Goal: Task Accomplishment & Management: Manage account settings

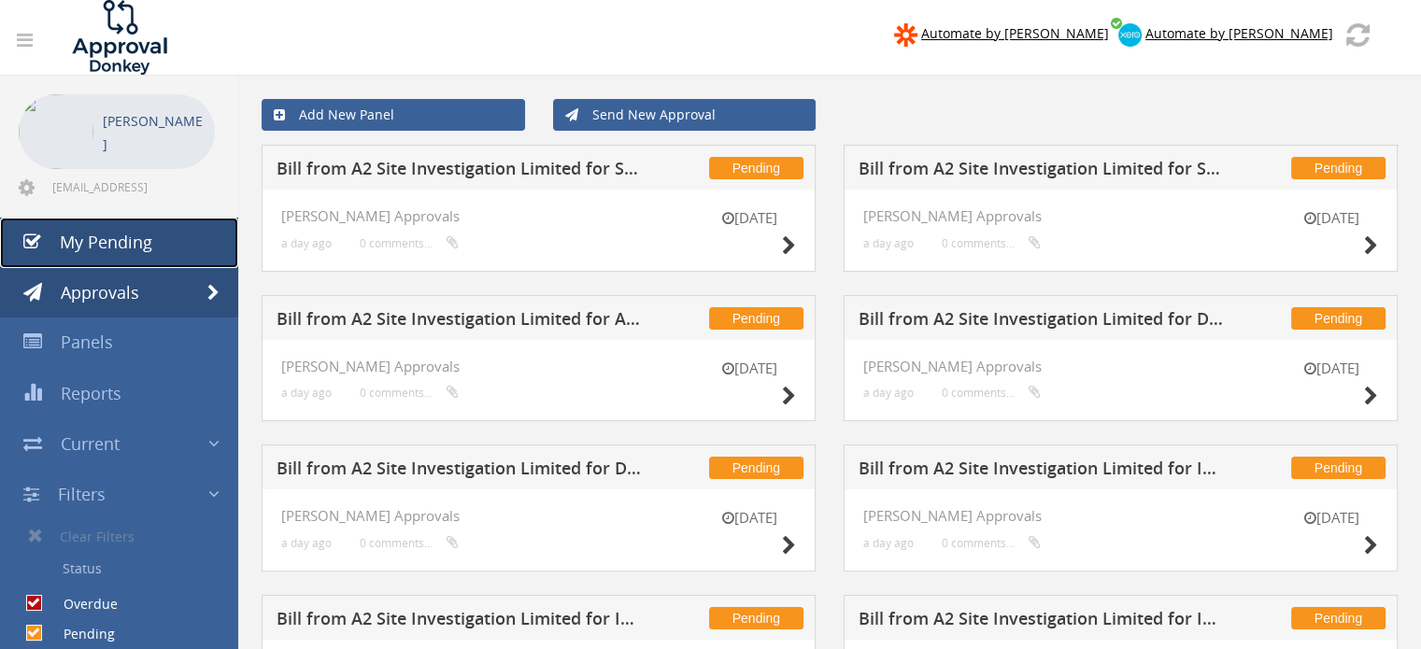
click at [150, 235] on link "My Pending" at bounding box center [119, 243] width 238 height 50
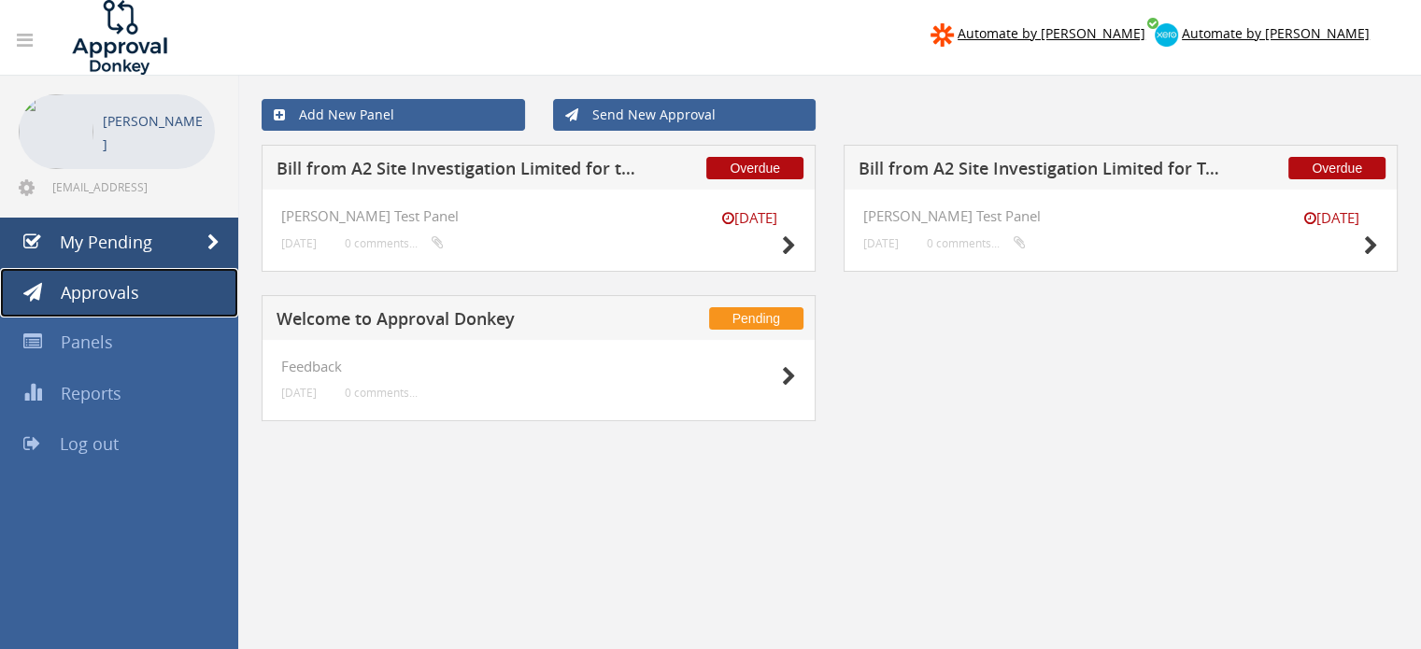
click at [150, 298] on link "Approvals" at bounding box center [119, 293] width 238 height 50
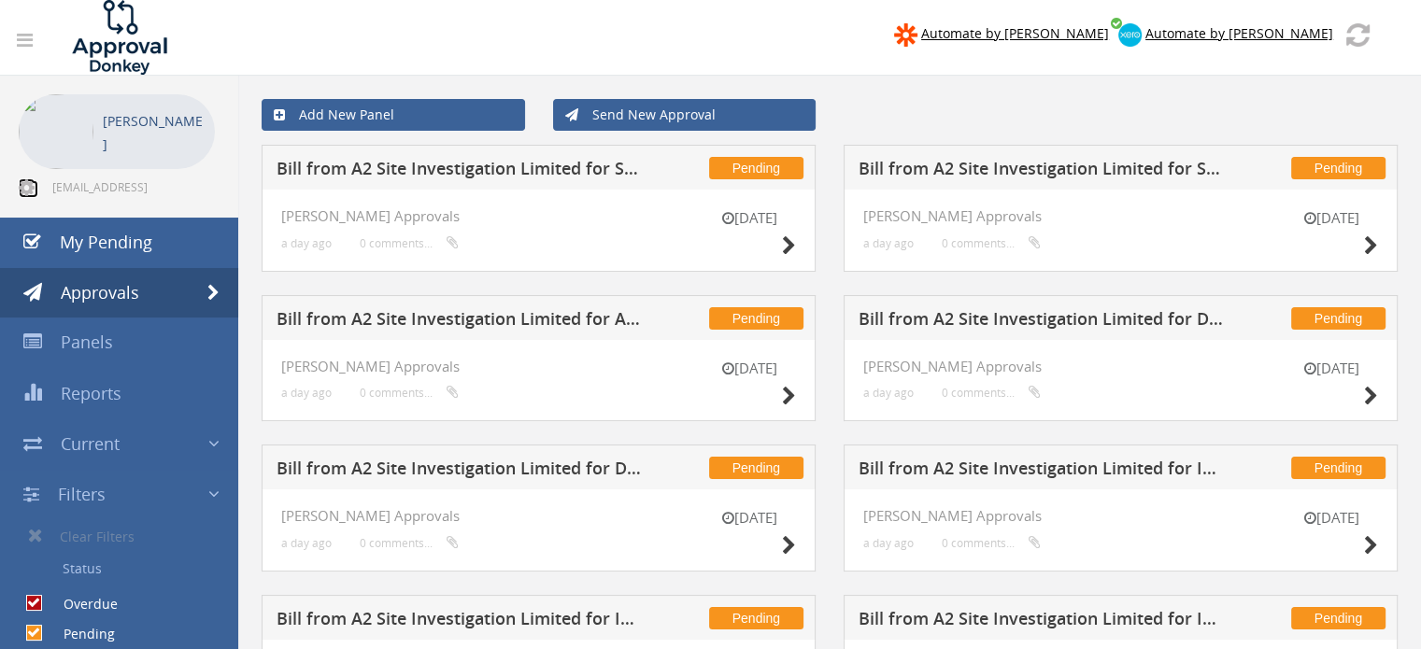
click at [22, 187] on icon at bounding box center [27, 187] width 16 height 19
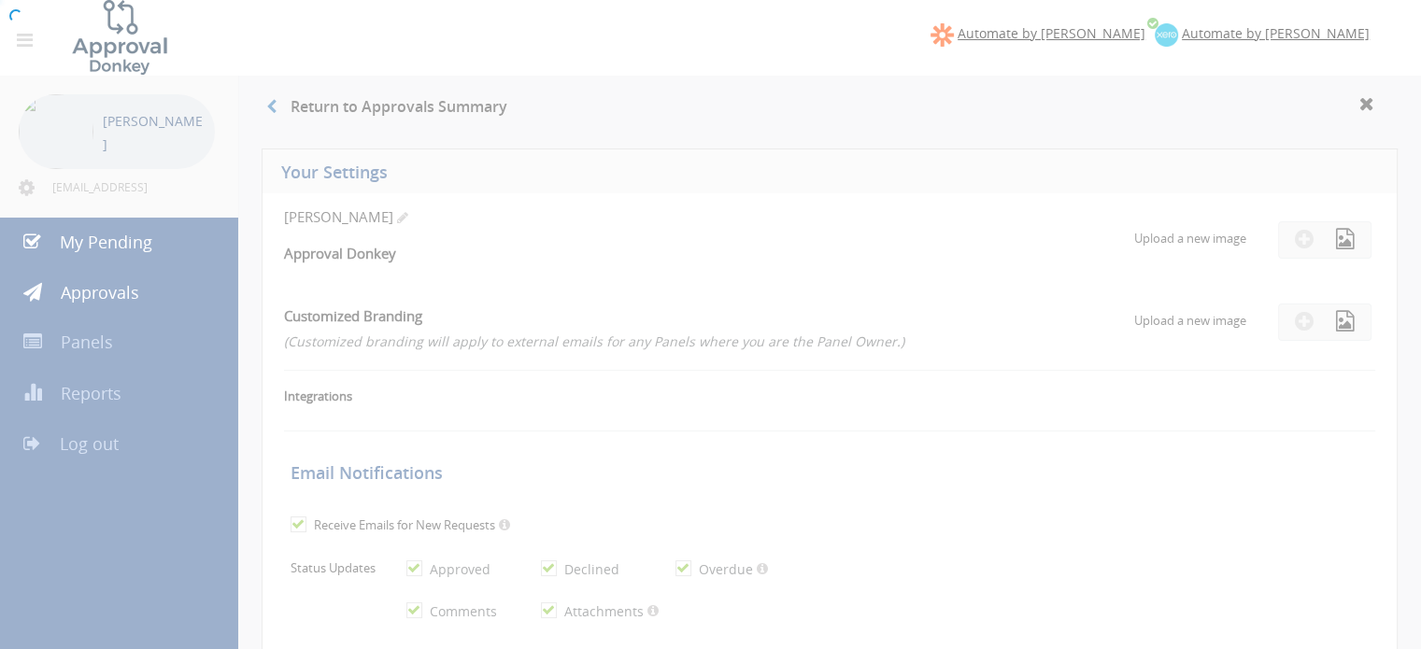
checkbox input "true"
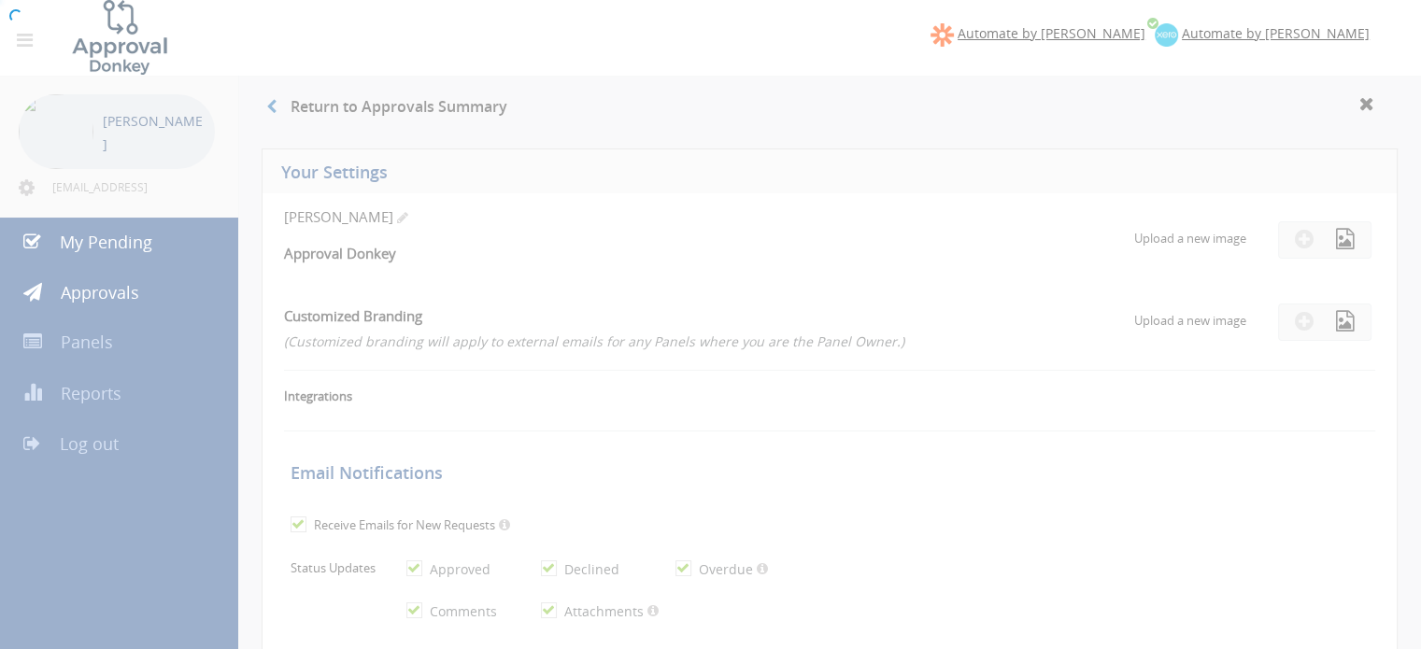
checkbox input "true"
select select "number:1"
checkbox input "true"
type input "[DATE]"
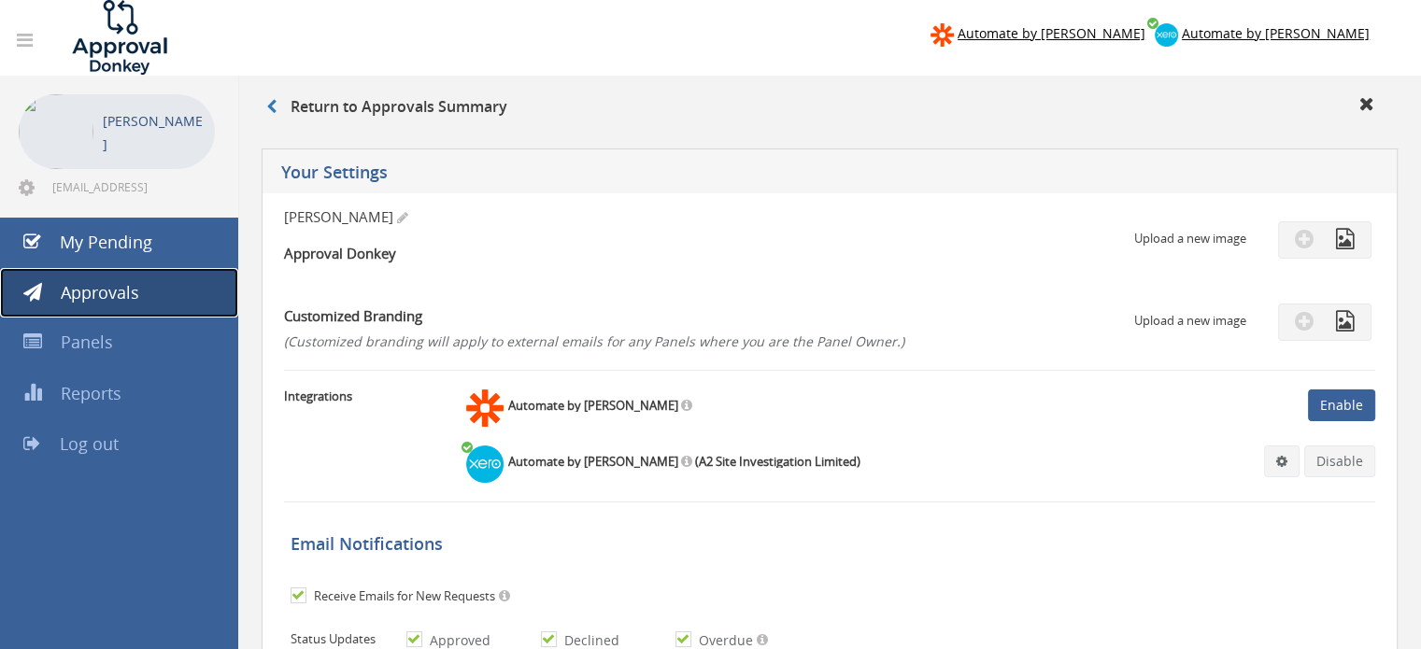
click at [135, 283] on span "Approvals" at bounding box center [100, 292] width 78 height 22
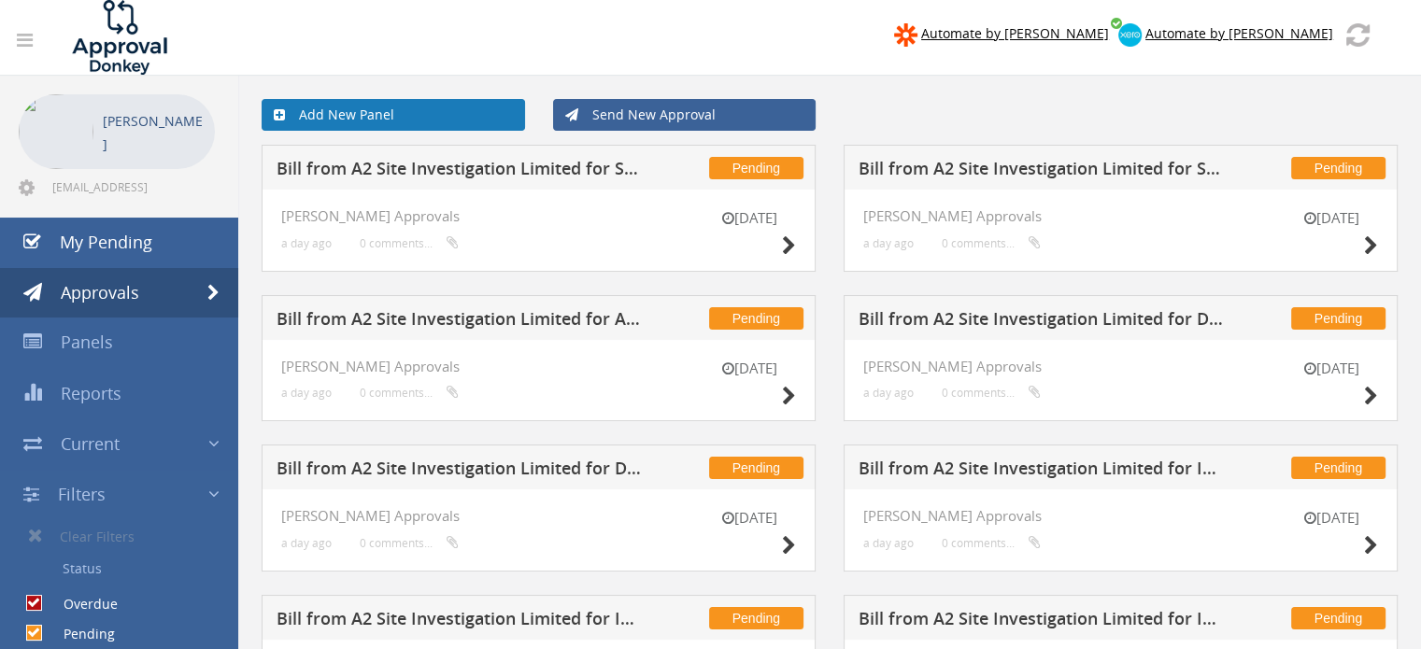
click at [342, 118] on link "Add New Panel" at bounding box center [393, 115] width 263 height 32
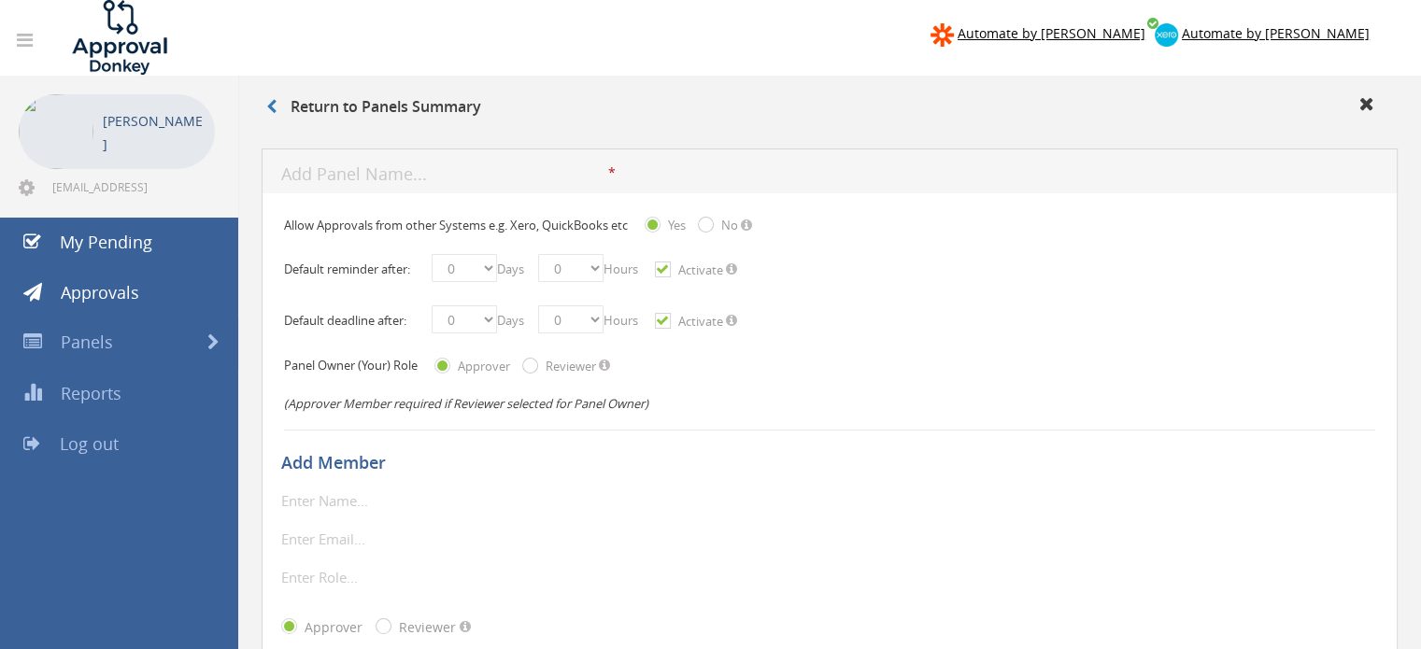
scroll to position [192, 0]
